Goal: Information Seeking & Learning: Understand process/instructions

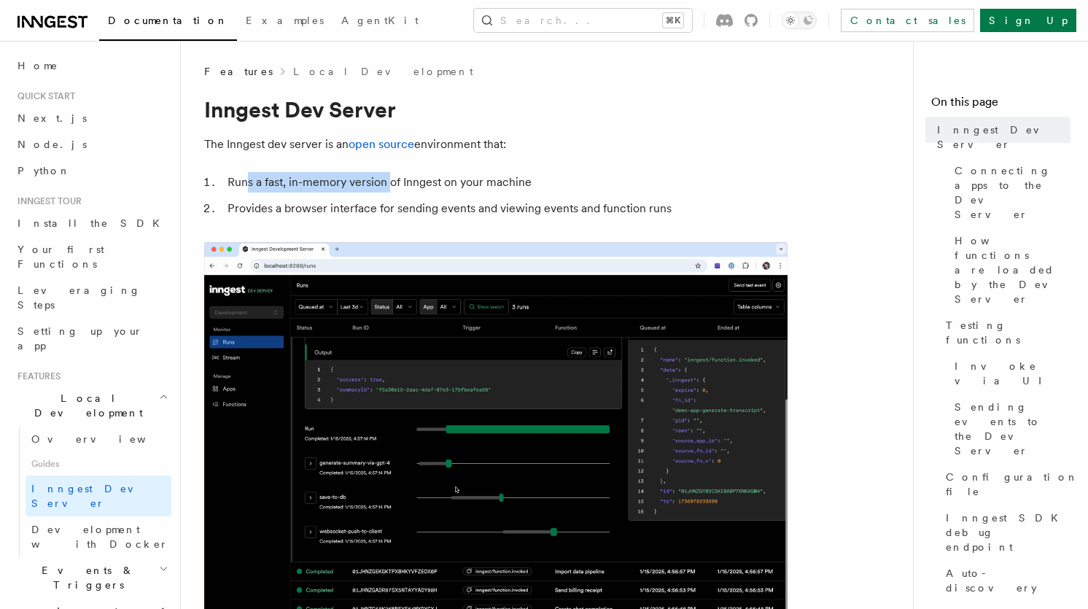
drag, startPoint x: 247, startPoint y: 184, endPoint x: 391, endPoint y: 184, distance: 144.3
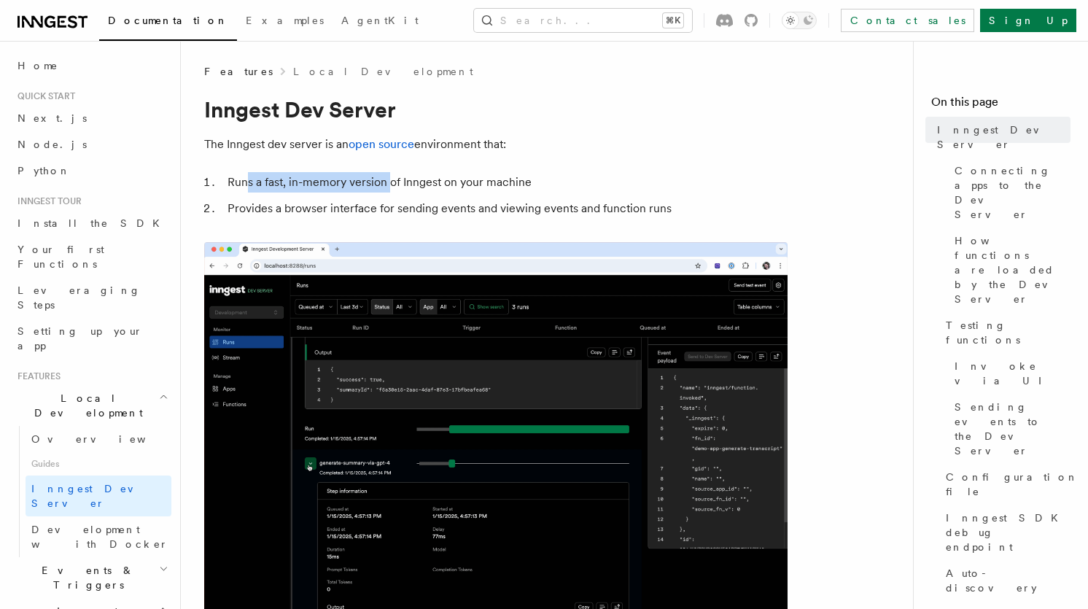
click at [391, 184] on li "Runs a fast, in-memory version of Inngest on your machine" at bounding box center [505, 182] width 564 height 20
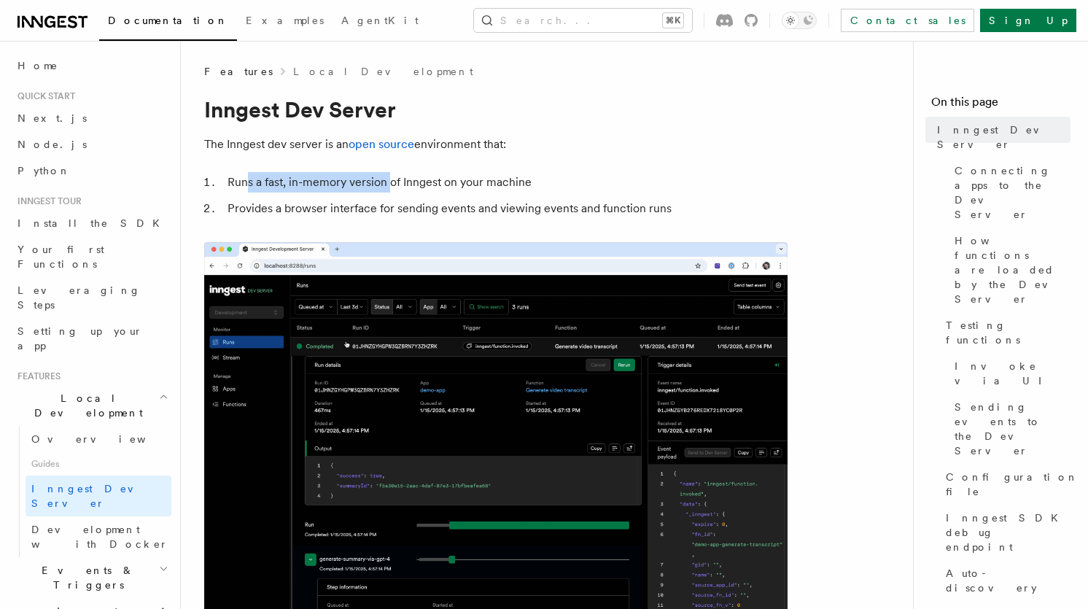
click at [391, 185] on li "Runs a fast, in-memory version of Inngest on your machine" at bounding box center [505, 182] width 564 height 20
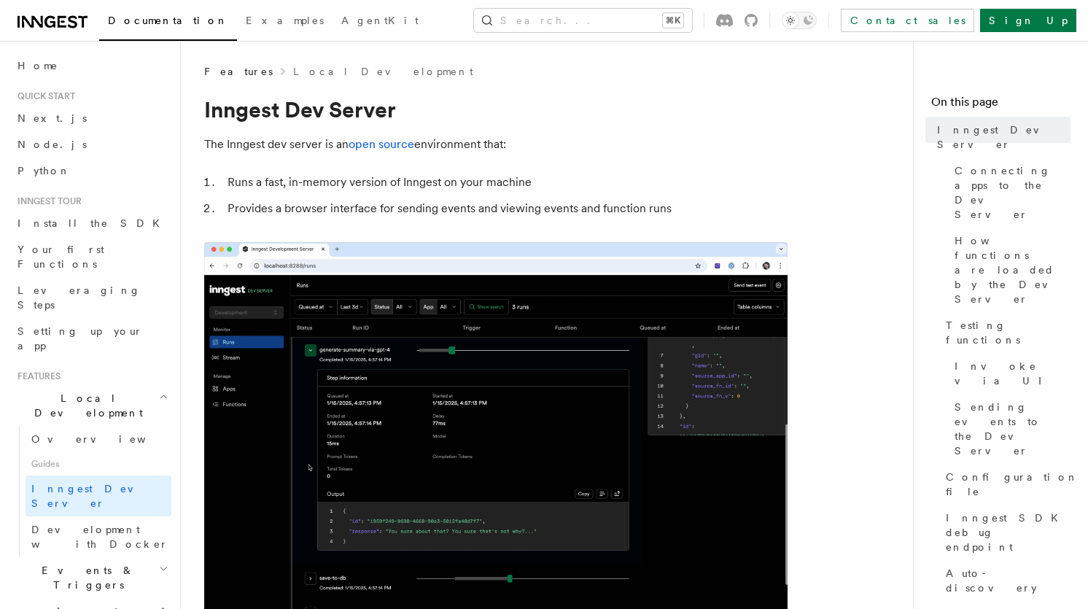
click at [66, 17] on icon at bounding box center [62, 22] width 9 height 12
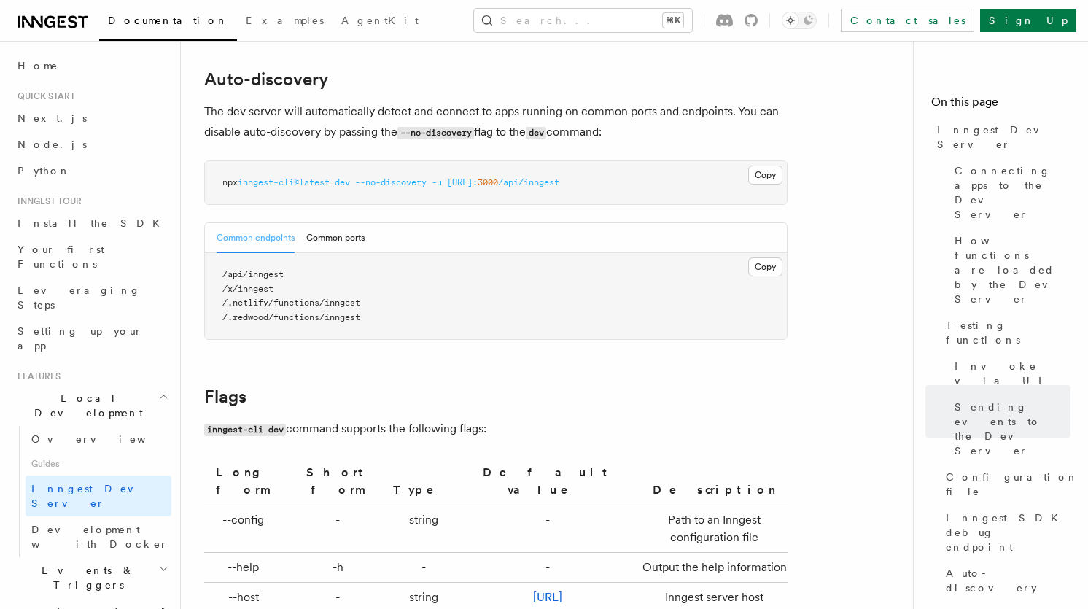
scroll to position [4922, 0]
